Goal: Task Accomplishment & Management: Complete application form

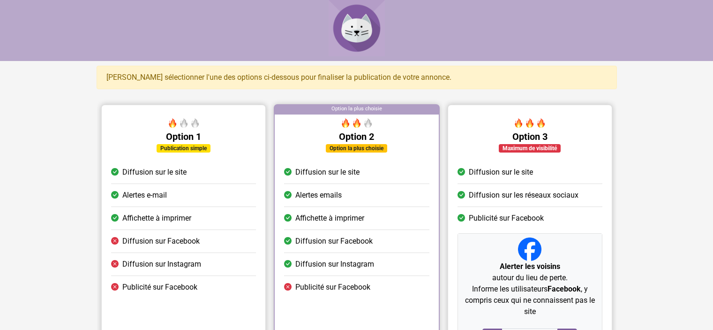
scroll to position [94, 0]
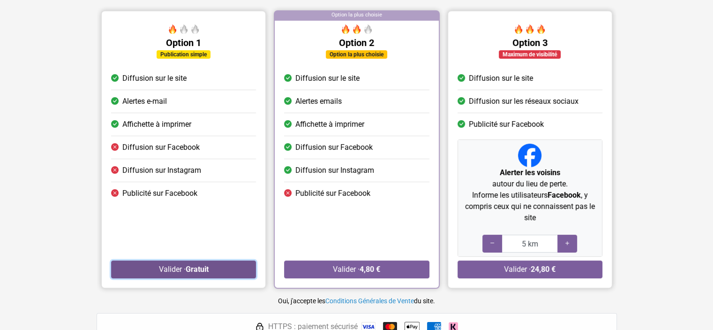
click at [172, 264] on button "Valider · Gratuit" at bounding box center [183, 269] width 145 height 18
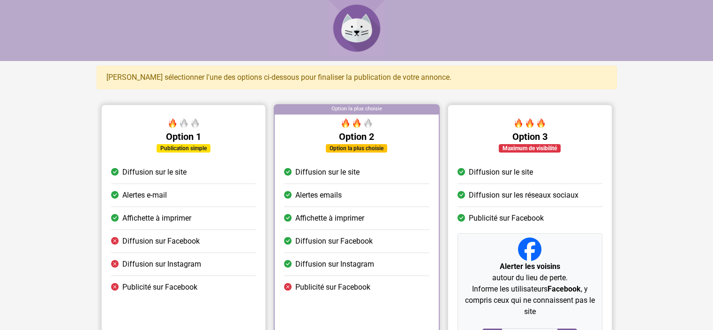
scroll to position [94, 0]
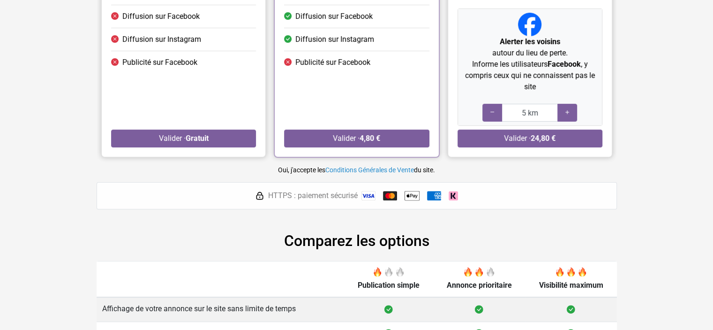
scroll to position [281, 0]
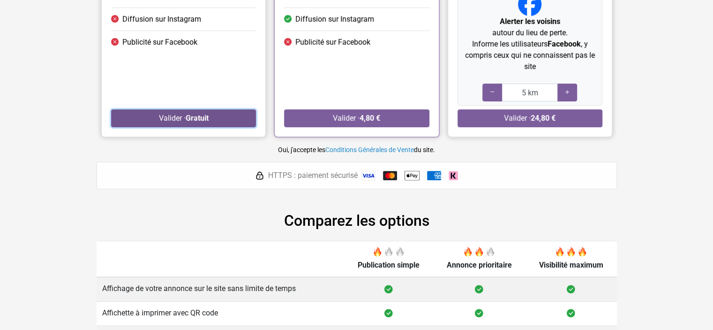
click at [167, 123] on button "Valider · Gratuit" at bounding box center [183, 118] width 145 height 18
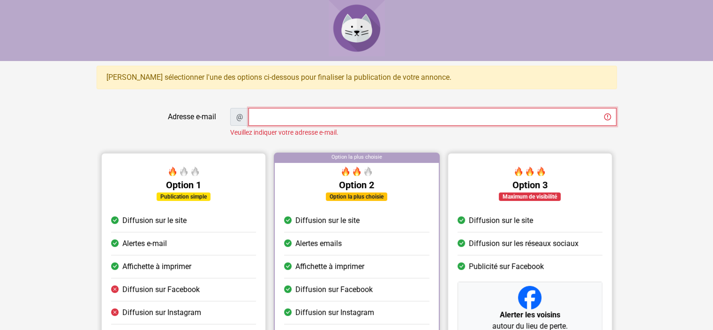
click at [295, 117] on input "Adresse e-mail" at bounding box center [433, 117] width 368 height 18
type input "[EMAIL_ADDRESS][DOMAIN_NAME]"
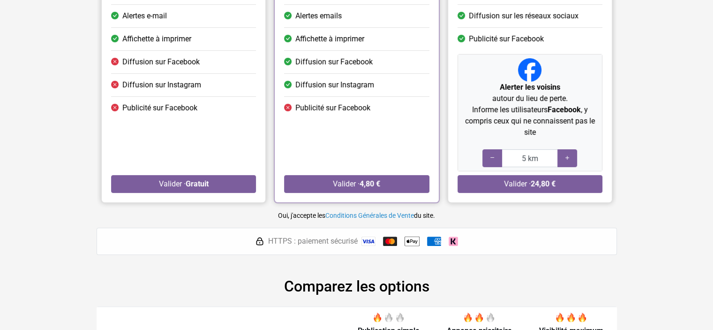
scroll to position [235, 0]
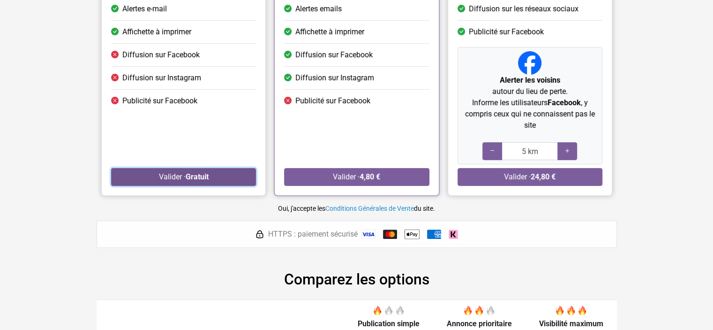
click at [173, 172] on button "Valider · Gratuit" at bounding box center [183, 177] width 145 height 18
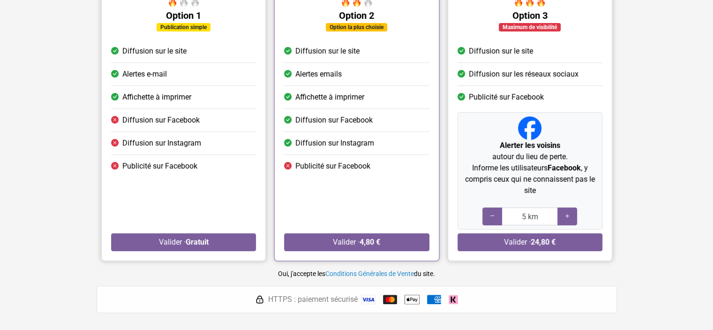
scroll to position [235, 0]
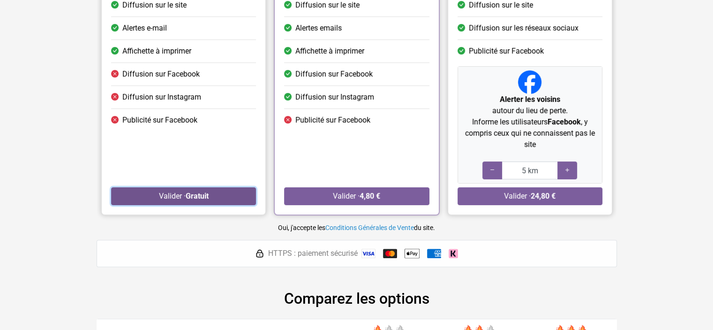
click at [174, 202] on button "Valider · Gratuit" at bounding box center [183, 196] width 145 height 18
